Goal: Task Accomplishment & Management: Manage account settings

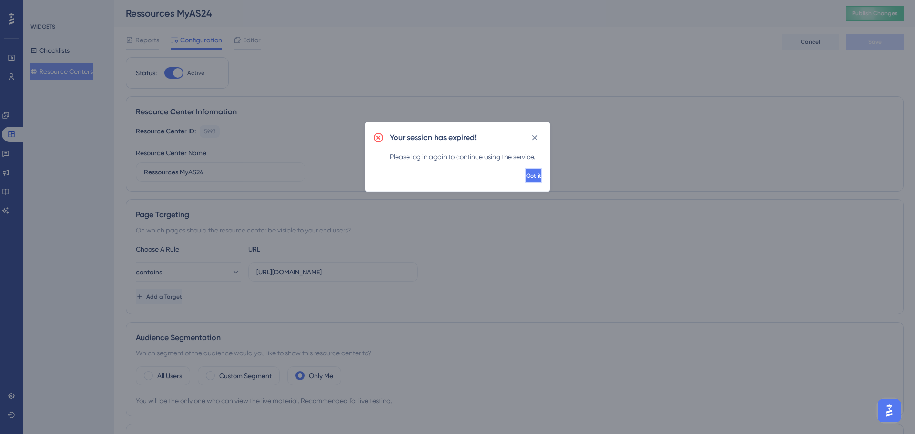
click at [526, 172] on span "Got it" at bounding box center [533, 176] width 15 height 8
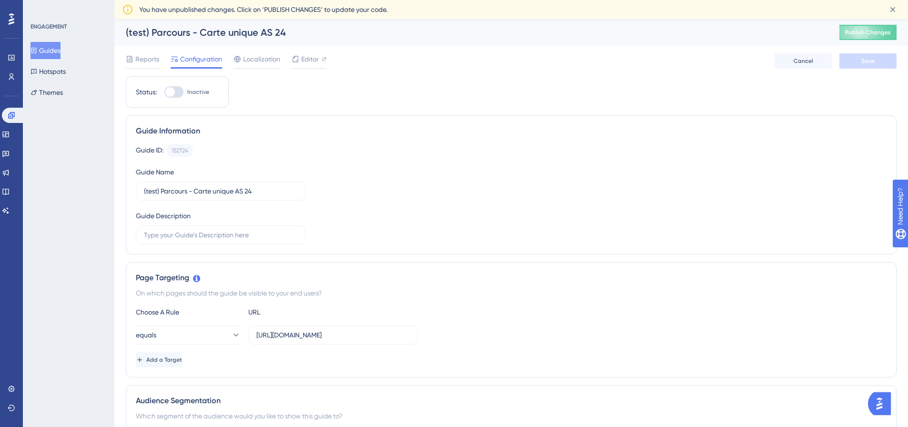
click at [310, 49] on div "Reports Configuration Localization Editor Cancel Save" at bounding box center [511, 61] width 771 height 31
click at [307, 58] on span "Editor" at bounding box center [310, 58] width 18 height 11
click at [303, 65] on div "Editor" at bounding box center [309, 60] width 35 height 15
click at [297, 59] on icon at bounding box center [296, 59] width 8 height 8
click at [370, 60] on div "Reports Configuration Localization Editor Cancel Save" at bounding box center [511, 61] width 771 height 31
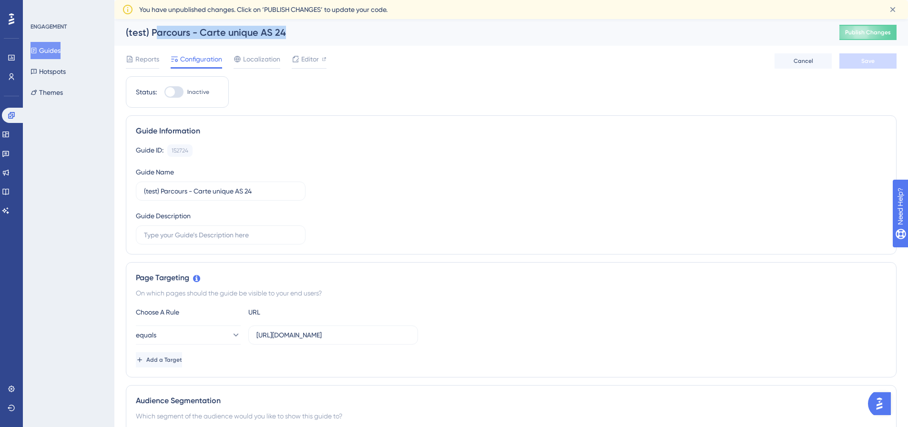
drag, startPoint x: 153, startPoint y: 29, endPoint x: 350, endPoint y: 40, distance: 196.7
click at [350, 40] on div "(test) Parcours - Carte unique AS 24 Publish Changes" at bounding box center [511, 32] width 794 height 27
click at [306, 58] on span "Editor" at bounding box center [310, 58] width 18 height 11
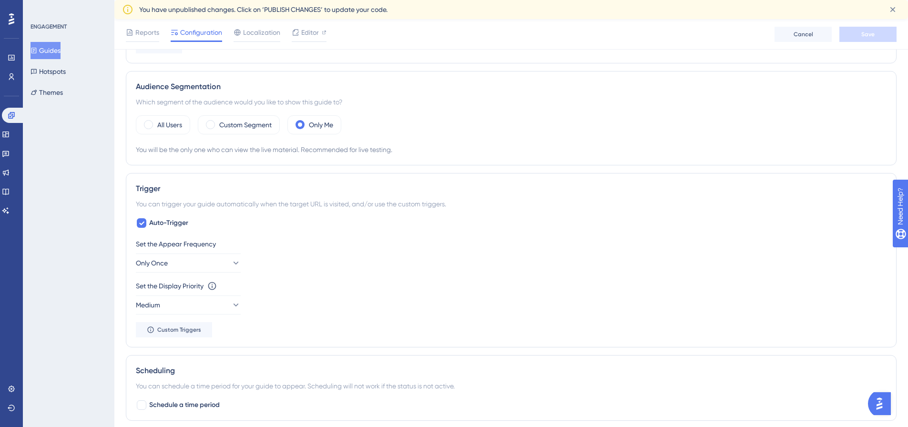
scroll to position [334, 0]
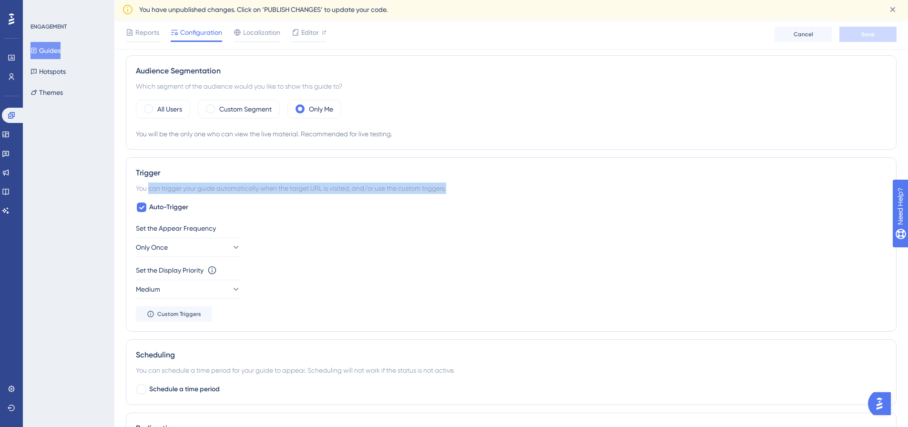
drag, startPoint x: 148, startPoint y: 184, endPoint x: 460, endPoint y: 188, distance: 312.2
click at [460, 188] on div "You can trigger your guide automatically when the target URL is visited, and/or…" at bounding box center [511, 188] width 751 height 11
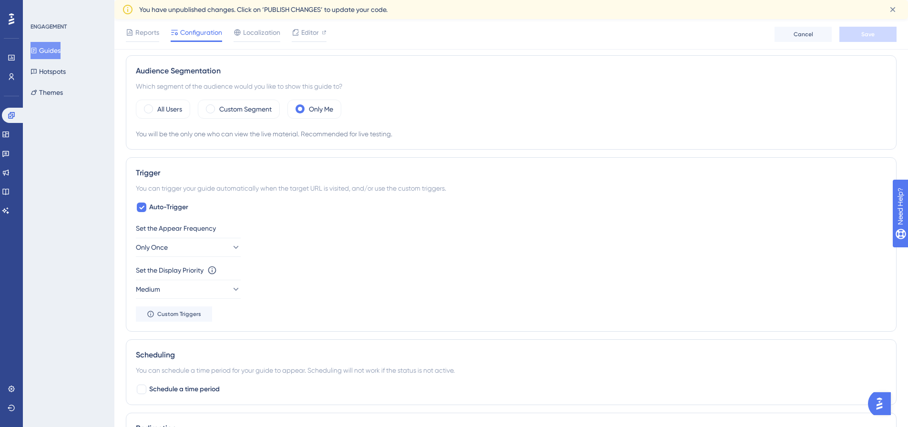
click at [176, 305] on div "Set the Appear Frequency Only Once Set the Display Priority This option will se…" at bounding box center [511, 272] width 751 height 99
click at [176, 314] on span "Custom Triggers" at bounding box center [179, 314] width 44 height 8
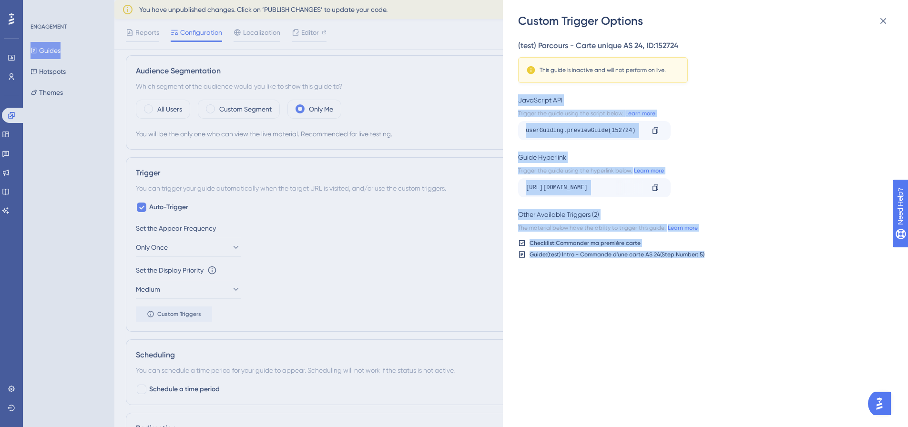
drag, startPoint x: 532, startPoint y: 105, endPoint x: 728, endPoint y: 249, distance: 243.1
click at [728, 249] on div "Custom Trigger Options (test) Parcours - Carte unique AS 24 , ID: 152724 This g…" at bounding box center [705, 213] width 405 height 427
click at [728, 249] on div "Checklist: Commander ma première carte Guide: (test) Intro - Commande d'une car…" at bounding box center [702, 248] width 369 height 19
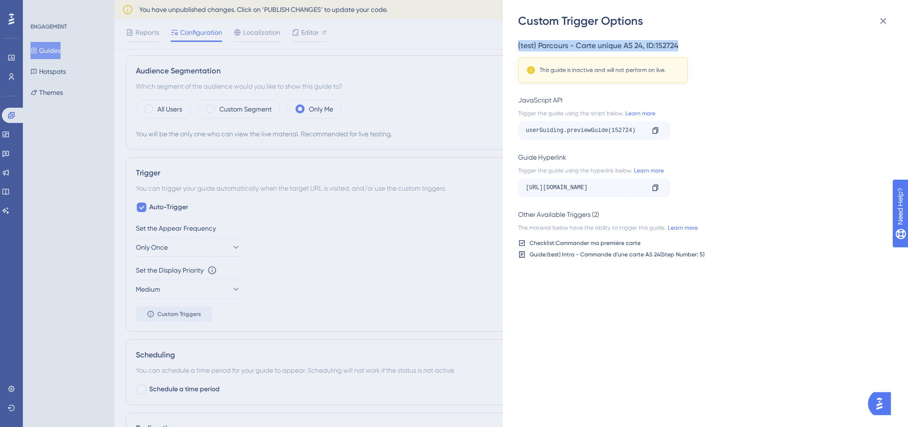
drag, startPoint x: 519, startPoint y: 41, endPoint x: 694, endPoint y: 53, distance: 175.4
click at [694, 53] on div "(test) Parcours - Carte unique AS 24 , ID: 152724 This guide is inactive and wi…" at bounding box center [702, 61] width 369 height 43
drag, startPoint x: 576, startPoint y: 67, endPoint x: 673, endPoint y: 69, distance: 96.8
click at [673, 69] on div "This guide is inactive and will not perform on live." at bounding box center [602, 70] width 153 height 10
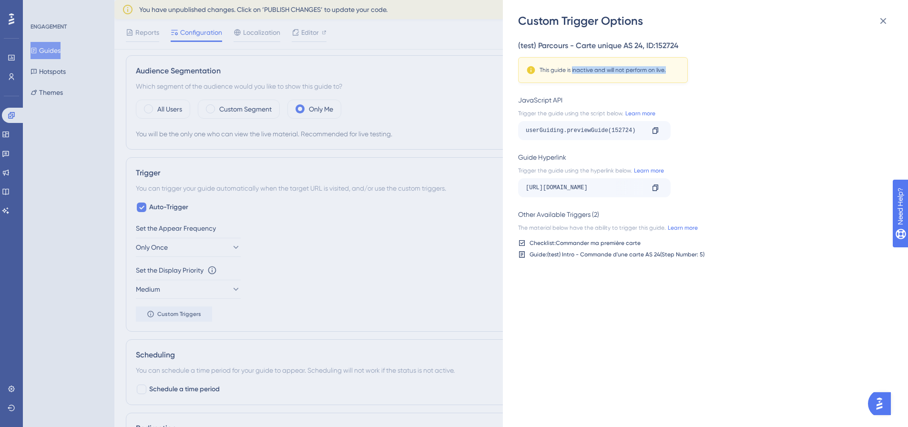
click at [673, 69] on div "This guide is inactive and will not perform on live." at bounding box center [602, 70] width 153 height 10
click at [887, 20] on icon at bounding box center [882, 20] width 11 height 11
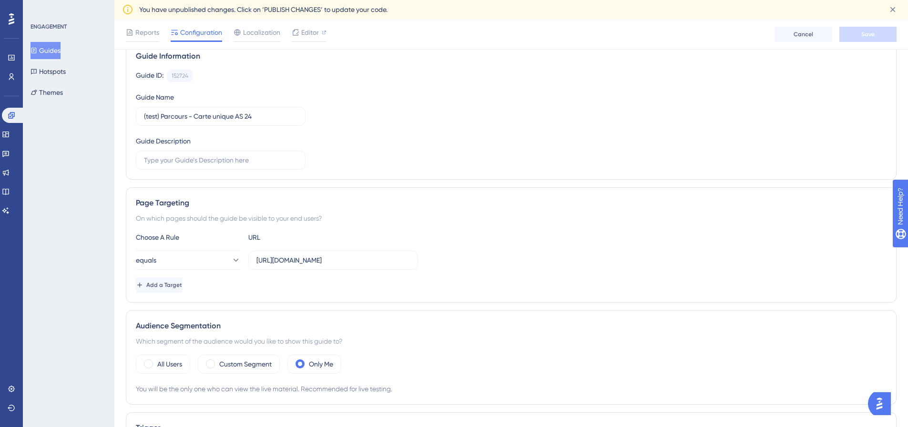
scroll to position [0, 0]
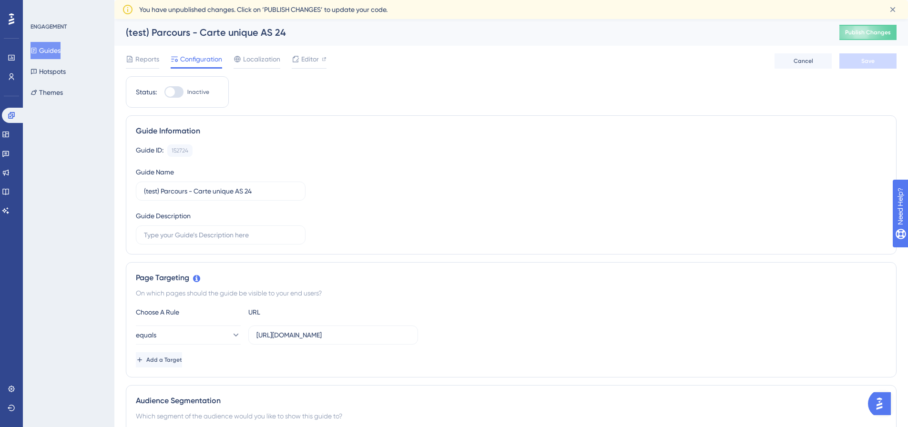
drag, startPoint x: 174, startPoint y: 92, endPoint x: 189, endPoint y: 97, distance: 15.1
click at [175, 92] on div at bounding box center [173, 91] width 19 height 11
click at [179, 91] on div at bounding box center [173, 91] width 19 height 11
click at [164, 92] on input "Inactive" at bounding box center [164, 92] width 0 height 0
checkbox input "true"
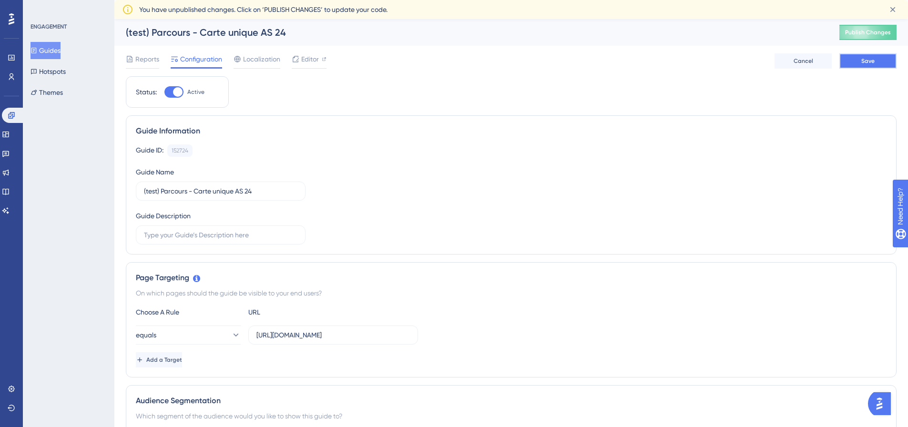
click at [866, 62] on span "Save" at bounding box center [867, 61] width 13 height 8
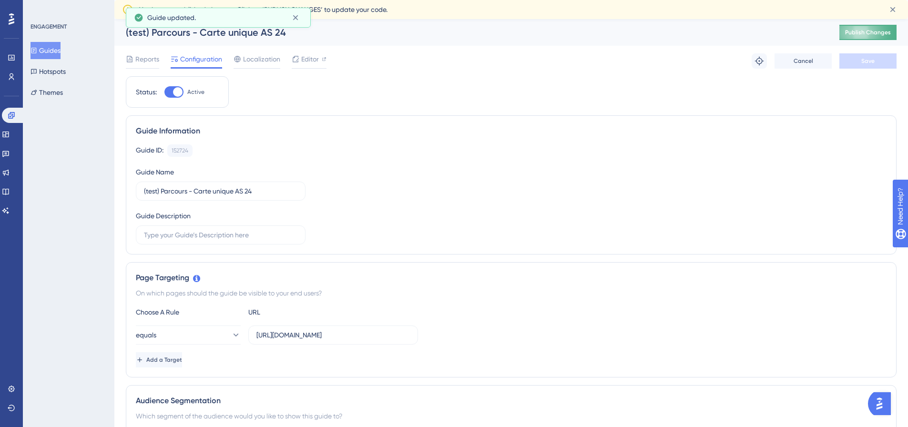
click at [873, 31] on span "Publish Changes" at bounding box center [868, 33] width 46 height 8
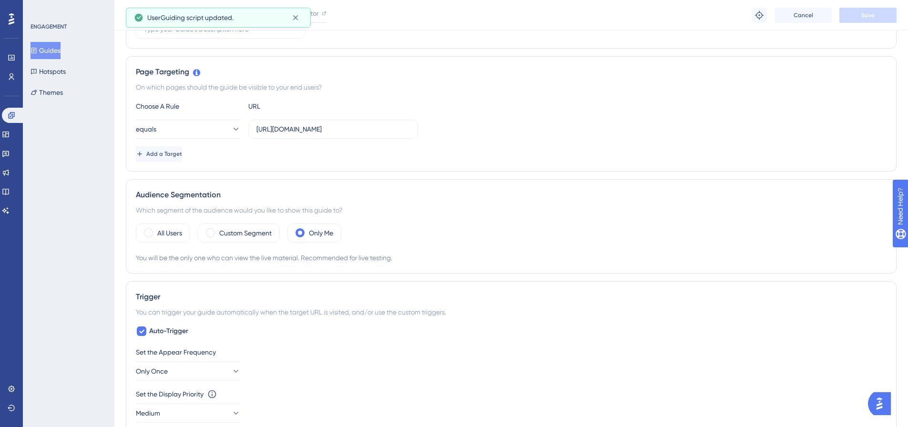
scroll to position [334, 0]
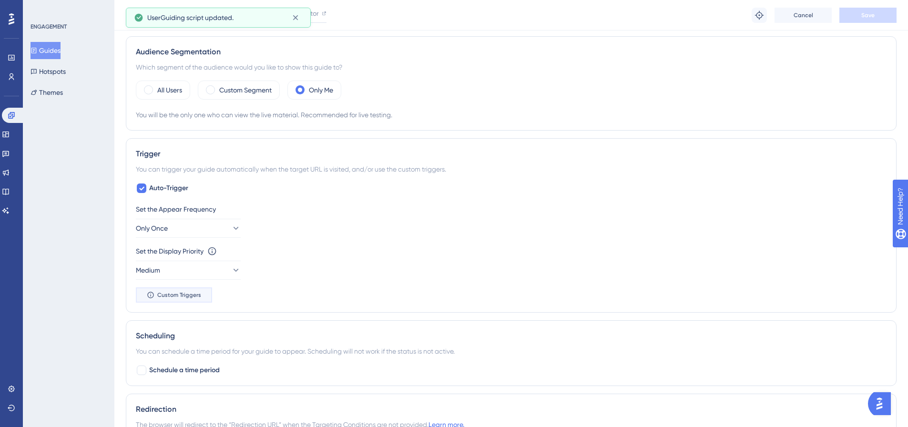
click at [168, 292] on span "Custom Triggers" at bounding box center [179, 295] width 44 height 8
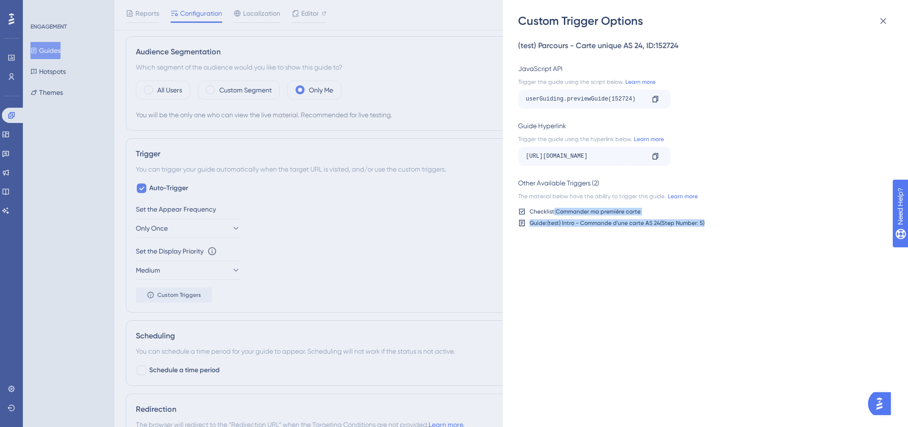
drag, startPoint x: 553, startPoint y: 209, endPoint x: 769, endPoint y: 235, distance: 217.4
click at [769, 235] on div "(test) Parcours - Carte unique AS 24 , ID: 152724 JavaScript API Trigger the gu…" at bounding box center [710, 228] width 384 height 398
drag, startPoint x: 579, startPoint y: 153, endPoint x: 675, endPoint y: 153, distance: 96.8
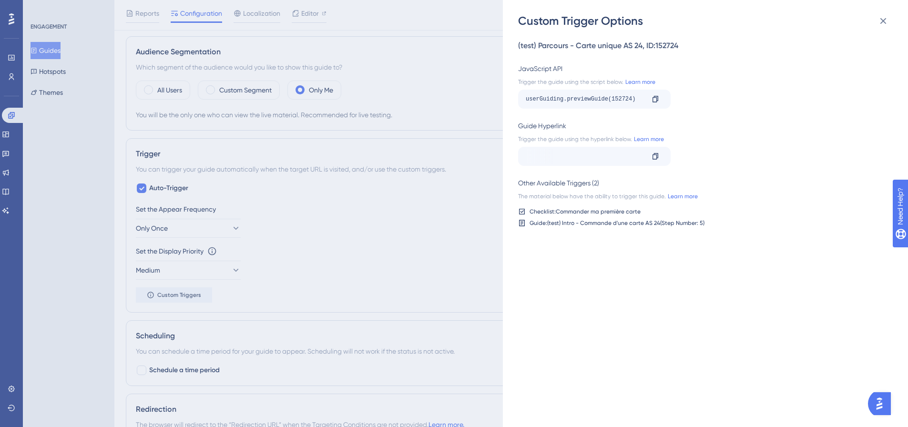
click at [675, 153] on div "https://dev.local-as24.com:42204/extranet/fr/parc/cards/list-cards?__ug__=15272…" at bounding box center [702, 156] width 369 height 19
click at [709, 130] on div "Guide Hyperlink" at bounding box center [702, 125] width 369 height 11
click at [656, 140] on link "Learn more" at bounding box center [648, 139] width 32 height 8
click at [13, 136] on div "Custom Trigger Options (test) Parcours - Carte unique AS 24 , ID: 152724 JavaSc…" at bounding box center [454, 213] width 908 height 427
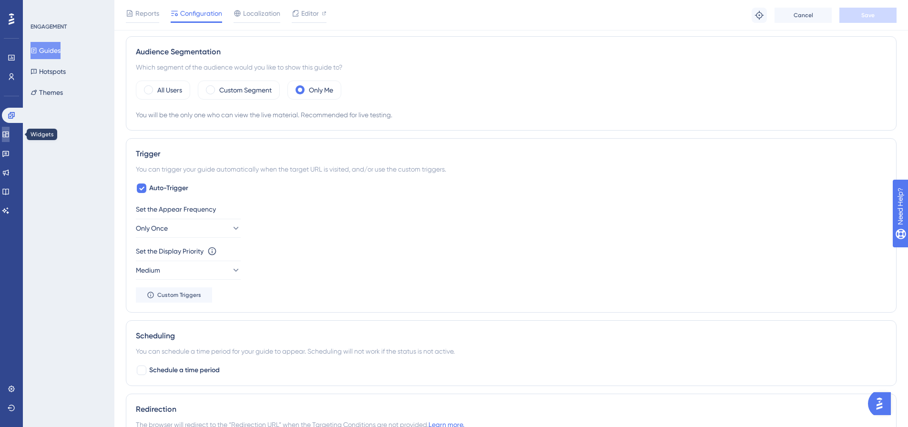
click at [8, 134] on icon at bounding box center [6, 135] width 8 height 8
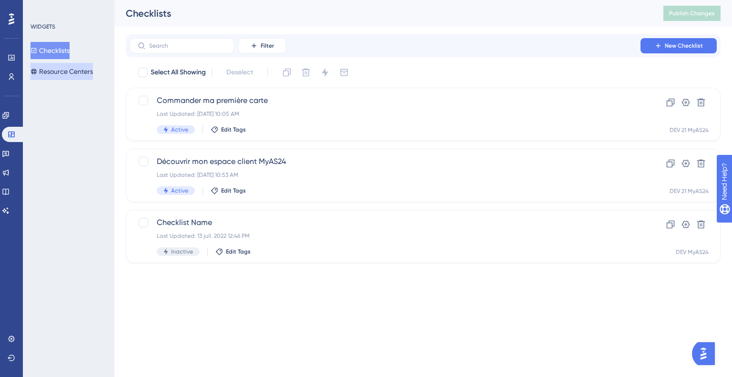
click at [59, 74] on button "Resource Centers" at bounding box center [62, 71] width 62 height 17
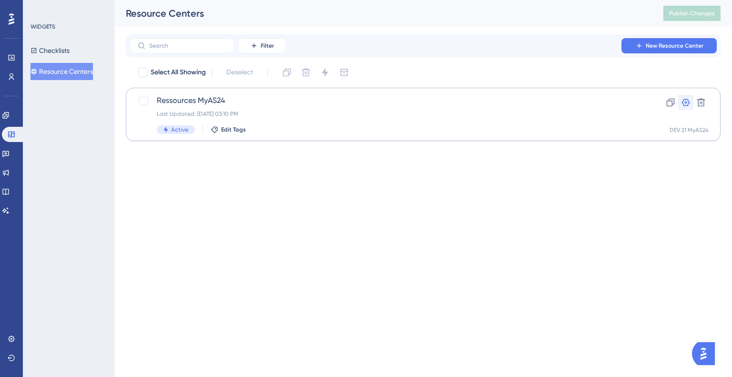
click at [684, 101] on icon at bounding box center [686, 103] width 10 height 10
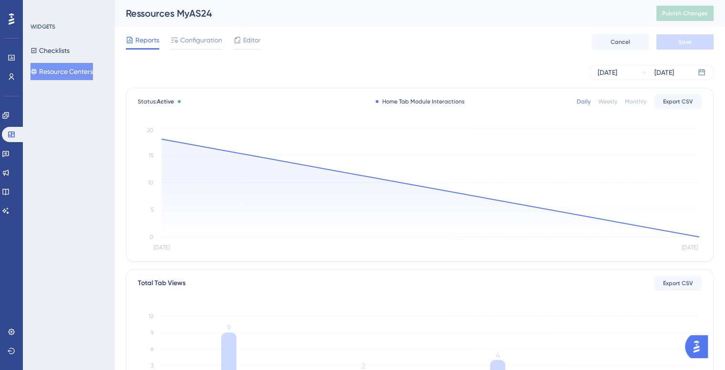
click at [247, 29] on div "Reports Configuration Editor Cancel Save" at bounding box center [420, 42] width 588 height 31
click at [247, 42] on span "Editor" at bounding box center [252, 39] width 18 height 11
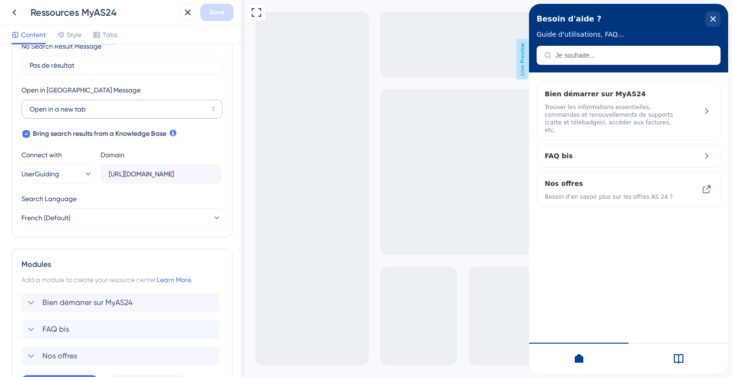
scroll to position [312, 0]
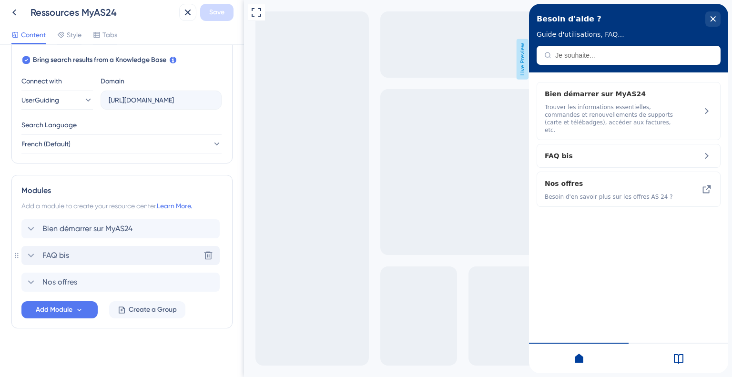
click at [31, 257] on icon at bounding box center [30, 255] width 11 height 11
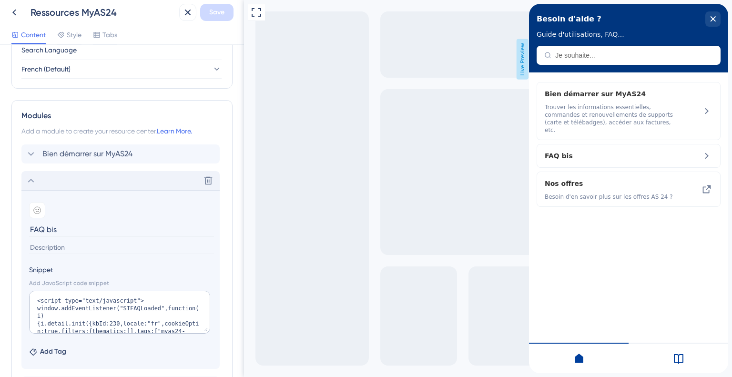
scroll to position [490, 0]
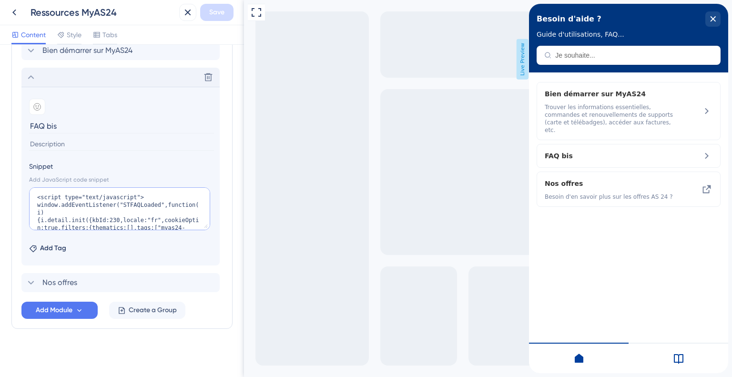
click at [120, 221] on textarea "<script type="text/javascript"> window.addEventListener("STFAQLoaded",function(…" at bounding box center [119, 208] width 181 height 43
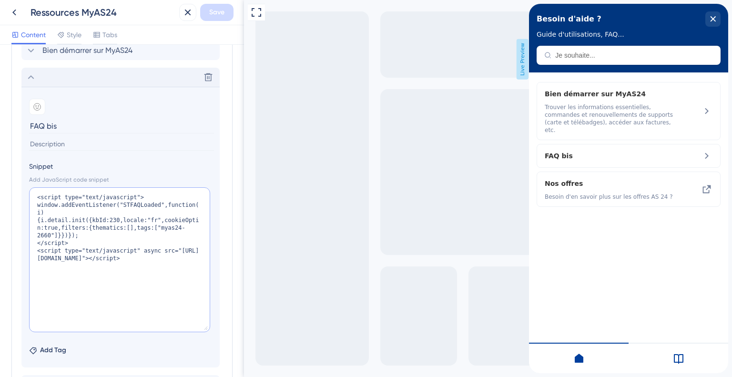
drag, startPoint x: 207, startPoint y: 228, endPoint x: 239, endPoint y: 330, distance: 106.7
click at [239, 330] on div "Resource Center Header Title Besoin d'aide ? 13 Besoin d'aide ? Subtitle Guide …" at bounding box center [122, 211] width 244 height 332
click at [162, 244] on textarea "<script type="text/javascript"> window.addEventListener("STFAQLoaded",function(…" at bounding box center [119, 259] width 181 height 145
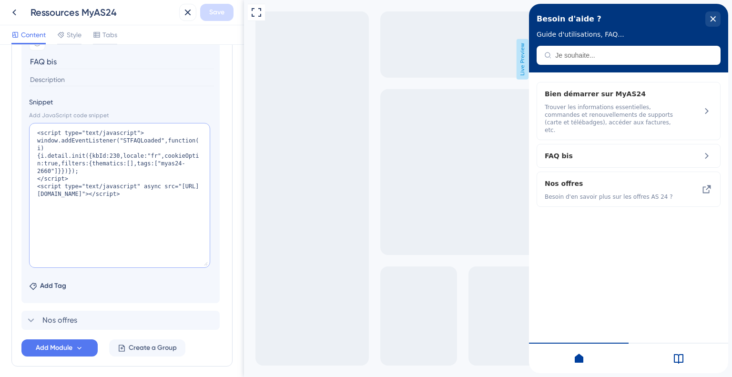
scroll to position [593, 0]
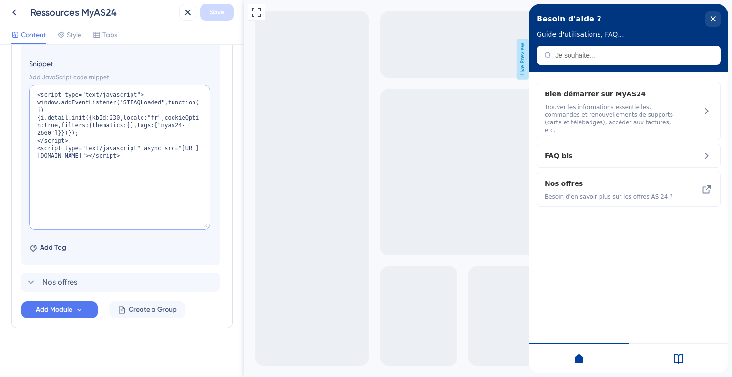
click at [124, 101] on textarea "<script type="text/javascript"> window.addEventListener("STFAQLoaded",function(…" at bounding box center [119, 157] width 181 height 145
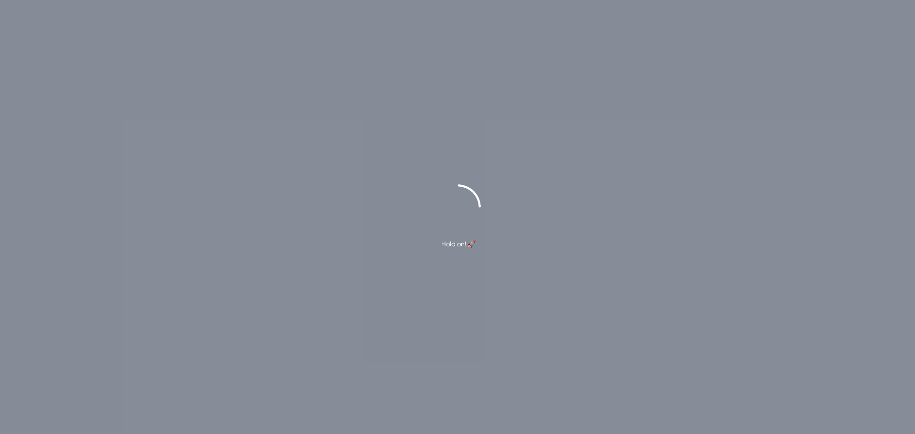
click at [301, 63] on div "Hold on! 🚀" at bounding box center [457, 217] width 915 height 434
